Goal: Task Accomplishment & Management: Manage account settings

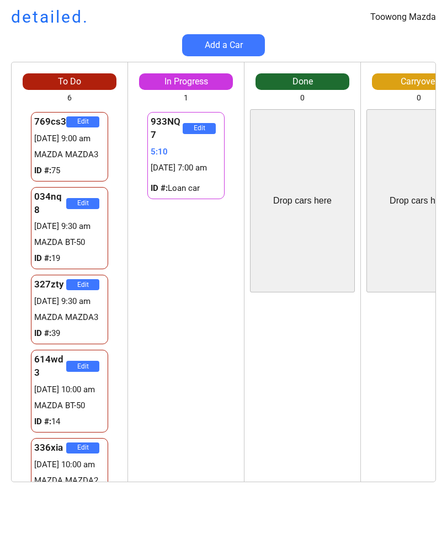
click at [231, 421] on div "933NQ7 Edit 5:10 09/10 7:00 am ID #: Loan car" at bounding box center [186, 295] width 116 height 373
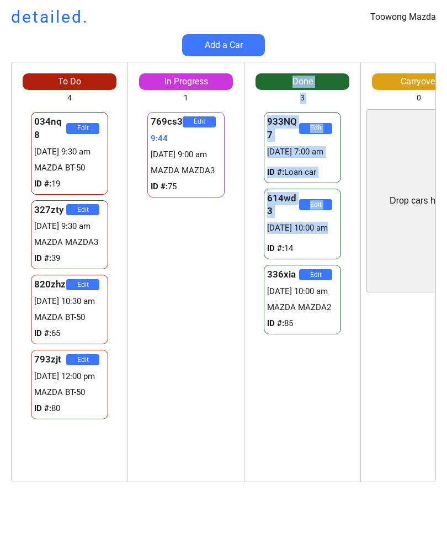
click at [189, 413] on div "769cs3 Edit 9:44 09/10 9:00 am MAZDA MAZDA3 ID #: 75 614wd3 Edit 13:29 09/10 10…" at bounding box center [186, 295] width 116 height 373
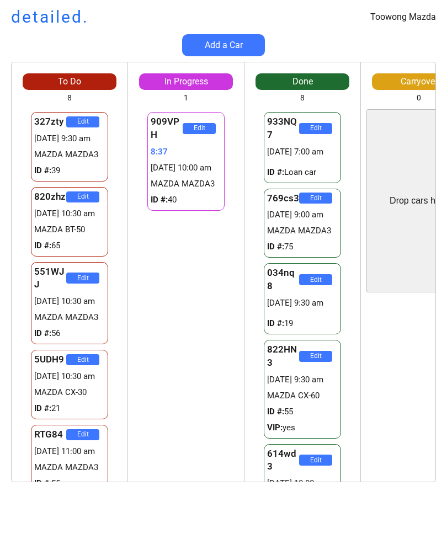
click at [434, 390] on div "Edit" at bounding box center [419, 389] width 116 height 183
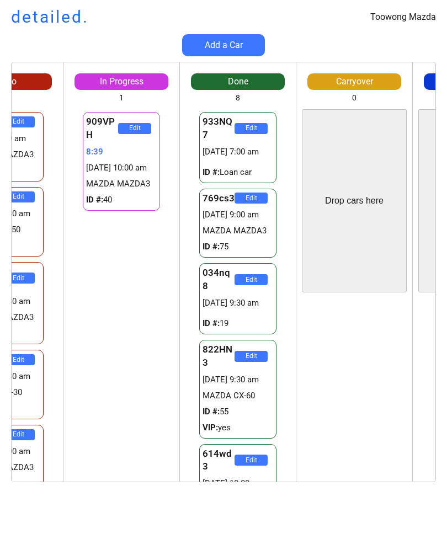
scroll to position [0, 76]
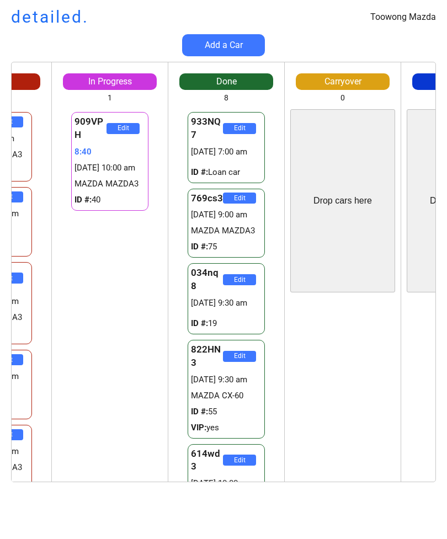
click at [444, 403] on div "To Do 8 Drop cars here 327zty Edit 09/10 9:30 am MAZDA MAZDA3 ID #: 39 820zhz E…" at bounding box center [223, 278] width 447 height 432
click at [442, 405] on div "To Do 8 Drop cars here 327zty Edit 09/10 9:30 am MAZDA MAZDA3 ID #: 39 820zhz E…" at bounding box center [223, 278] width 447 height 432
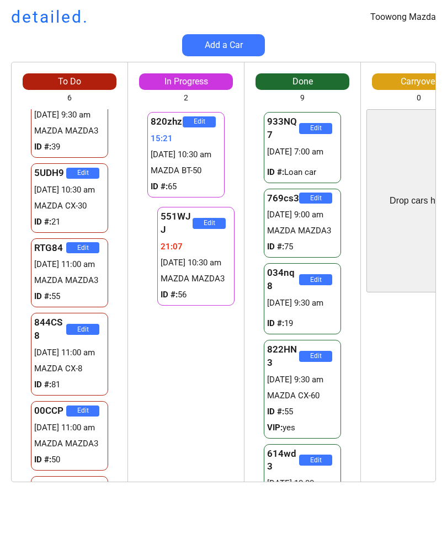
scroll to position [23, 0]
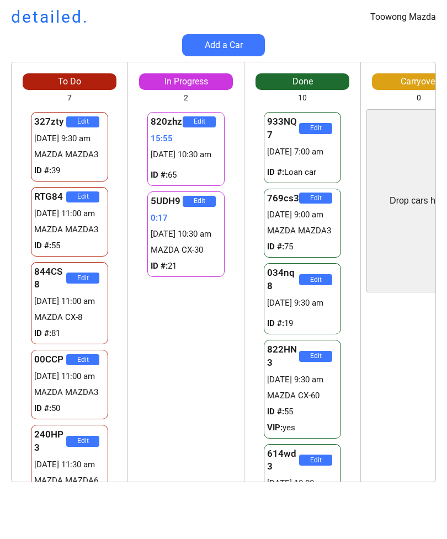
click at [132, 347] on div "820zhz Edit 15:55 [DATE] 10:30 am ID #: 65 5UDH9 Edit 0:17 [DATE] 10:30 am MAZD…" at bounding box center [186, 295] width 116 height 373
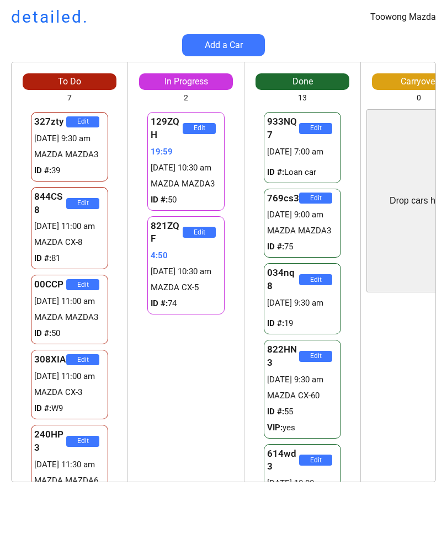
click at [426, 418] on div "Edit" at bounding box center [419, 389] width 116 height 183
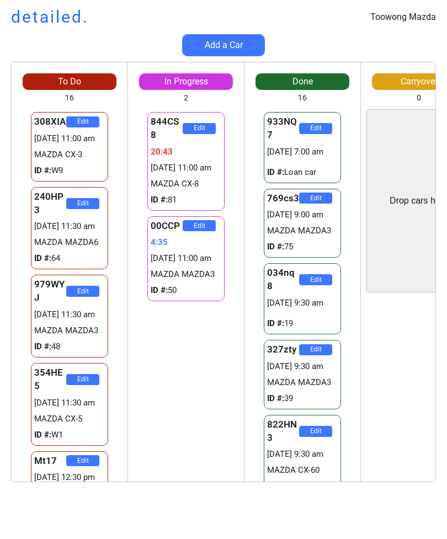
click at [442, 279] on div "To Do 16 Drop cars here 308XIA Edit 29332903:17 09/10 11:00 am MAZDA CX-3 ID #:…" at bounding box center [223, 278] width 447 height 432
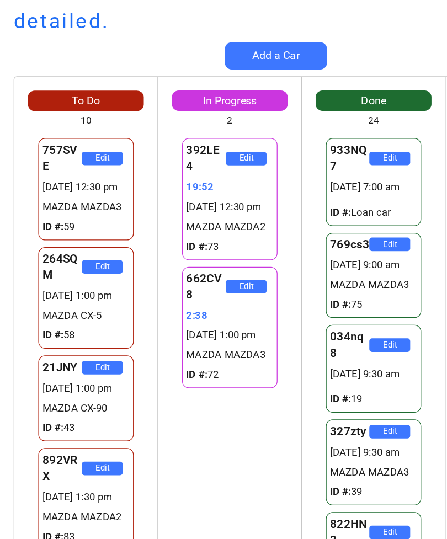
click at [195, 356] on div "392LE4 Edit 19:52 [DATE] 12:30 pm MAZDA MAZDA2 ID #: 73 662CV8 Edit 2:38 [DATE]…" at bounding box center [186, 295] width 116 height 373
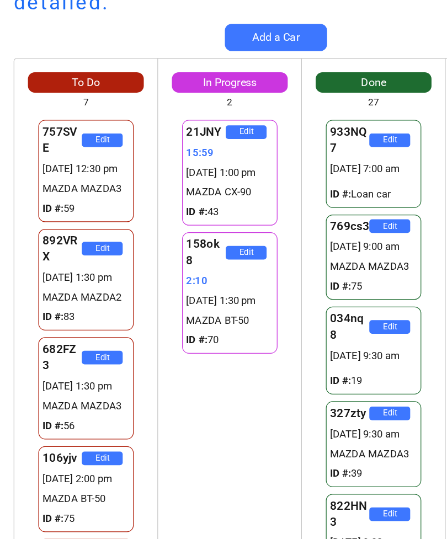
scroll to position [0, 6]
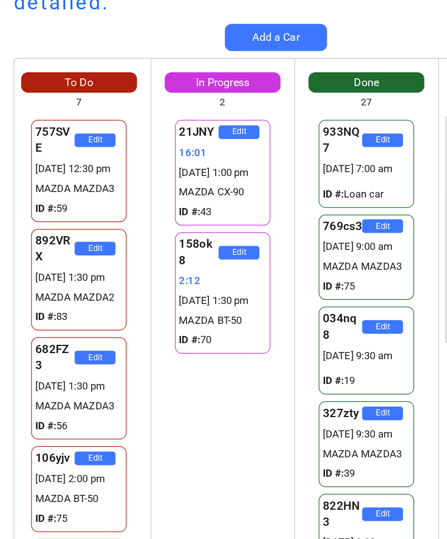
click at [342, 412] on div "822HN3 Edit [DATE] 9:30 am MAZDA CX-60 ID #: 55 VIP: yes" at bounding box center [297, 464] width 94 height 104
click at [166, 375] on div "21JNY Edit 16:12 09/10 1:00 pm MAZDA CX-90 ID #: 43 158ok8 Edit 2:23 09/10 1:30…" at bounding box center [181, 295] width 116 height 373
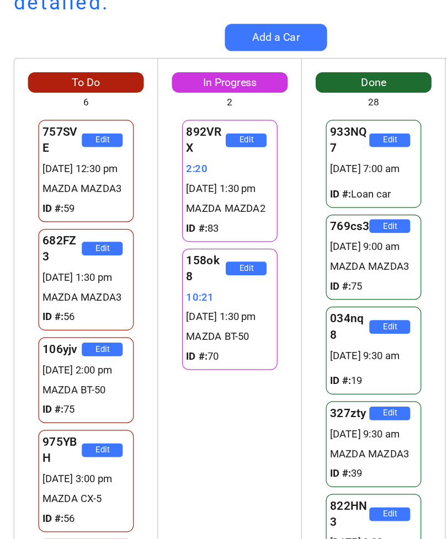
scroll to position [1, 0]
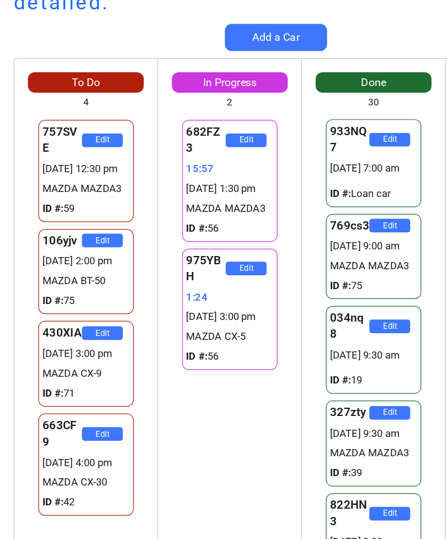
click at [221, 434] on div "682FZ3 Edit 15:57 09/10 1:30 pm MAZDA MAZDA3 ID #: 56 975YBH Edit 1:24 09/10 3:…" at bounding box center [186, 295] width 116 height 373
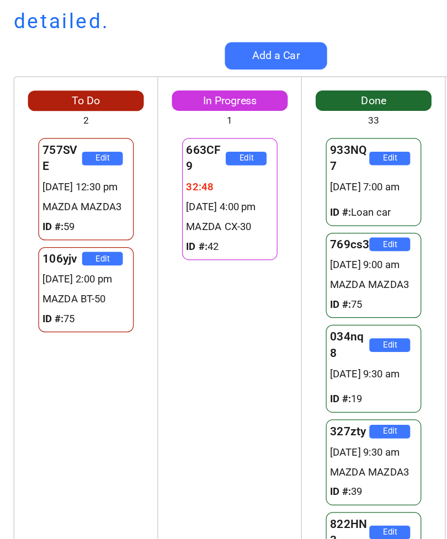
click at [309, 67] on div "Done 33 933NQ7 Edit [DATE] 7:00 am ID #: Loan car 769cs3 Edit [DATE] 9:00 am MA…" at bounding box center [303, 272] width 116 height 420
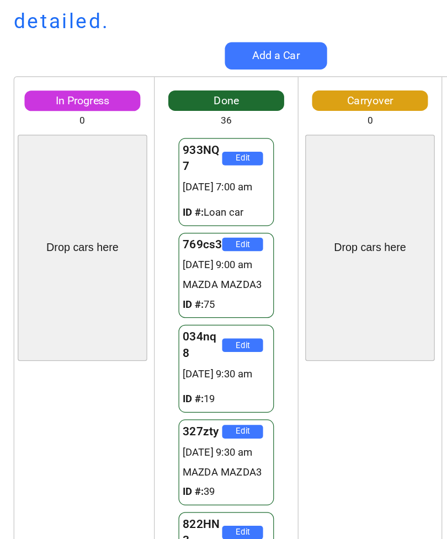
scroll to position [0, 116]
